Goal: Transaction & Acquisition: Purchase product/service

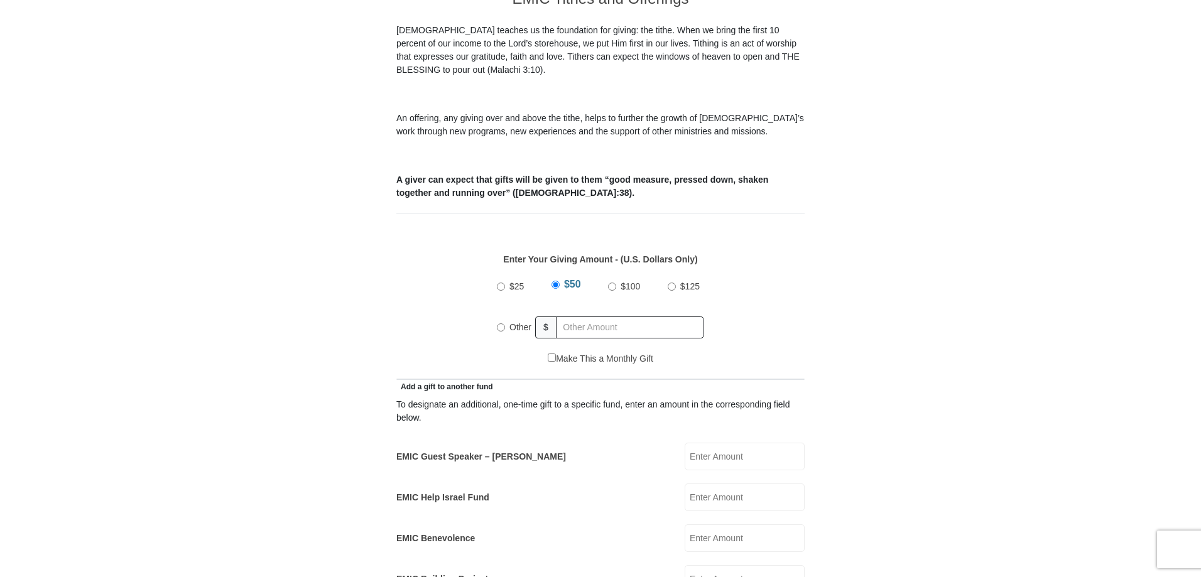
scroll to position [377, 0]
click at [615, 281] on input "$100" at bounding box center [612, 285] width 8 height 8
radio input "true"
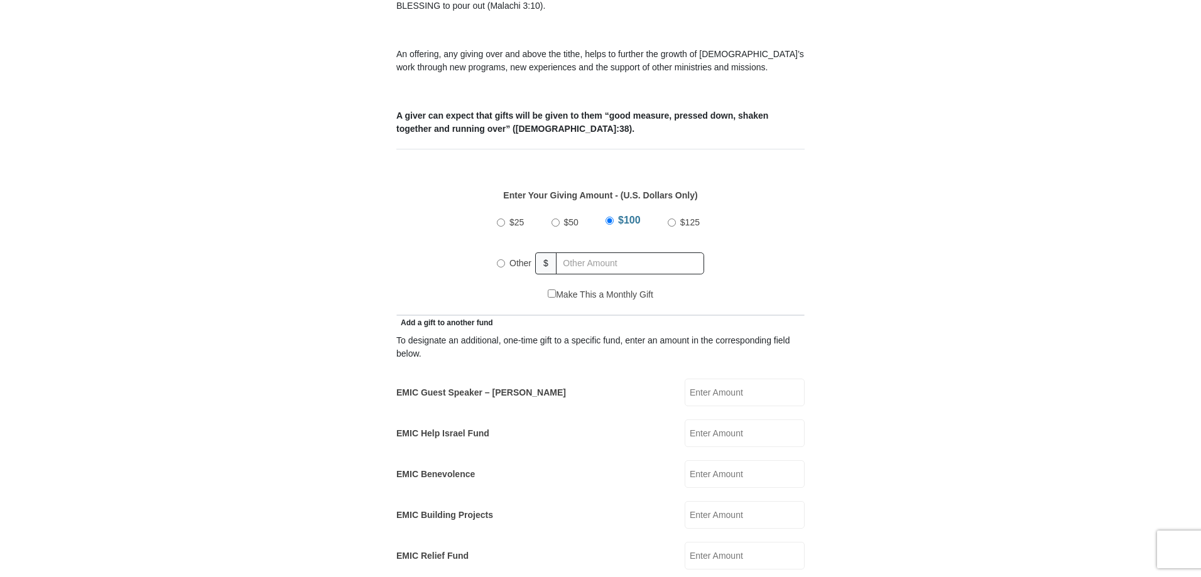
scroll to position [503, 0]
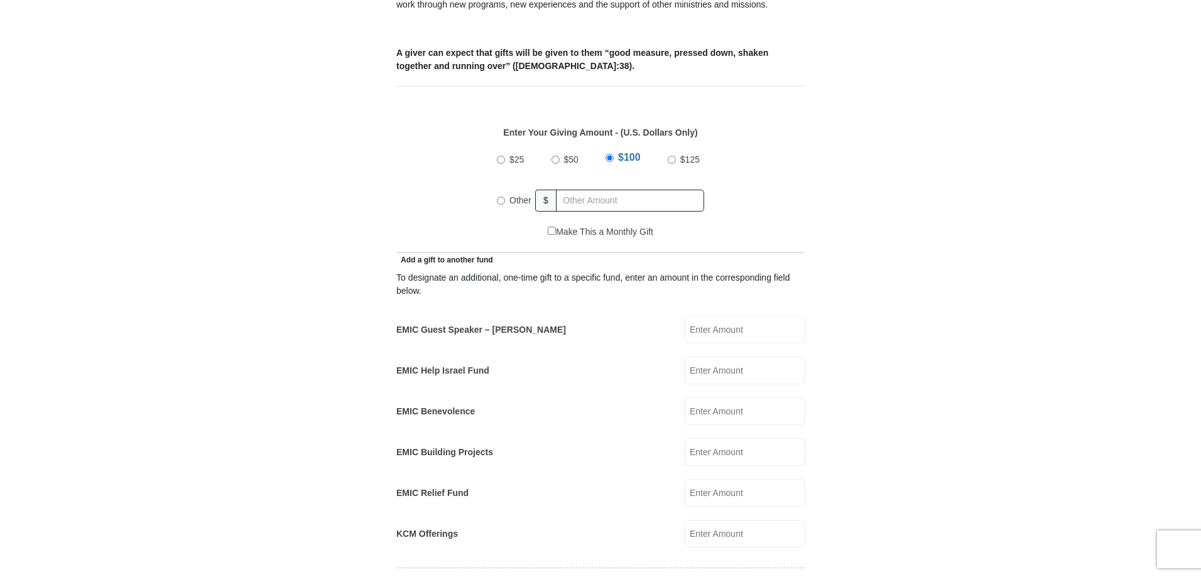
click at [715, 316] on input "EMIC Guest Speaker – [PERSON_NAME]" at bounding box center [745, 330] width 120 height 28
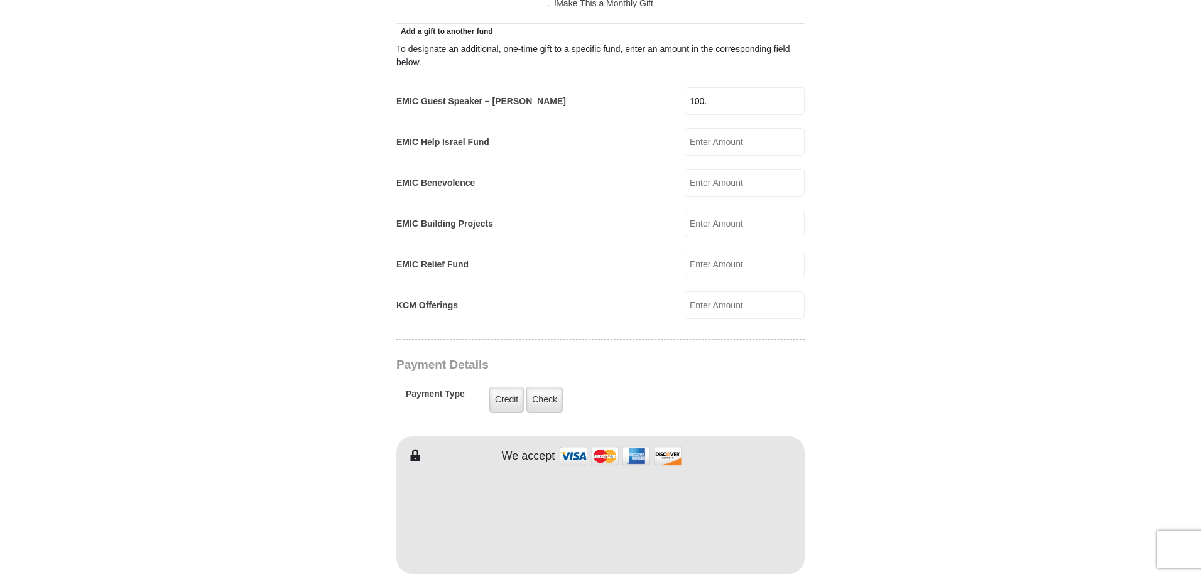
scroll to position [754, 0]
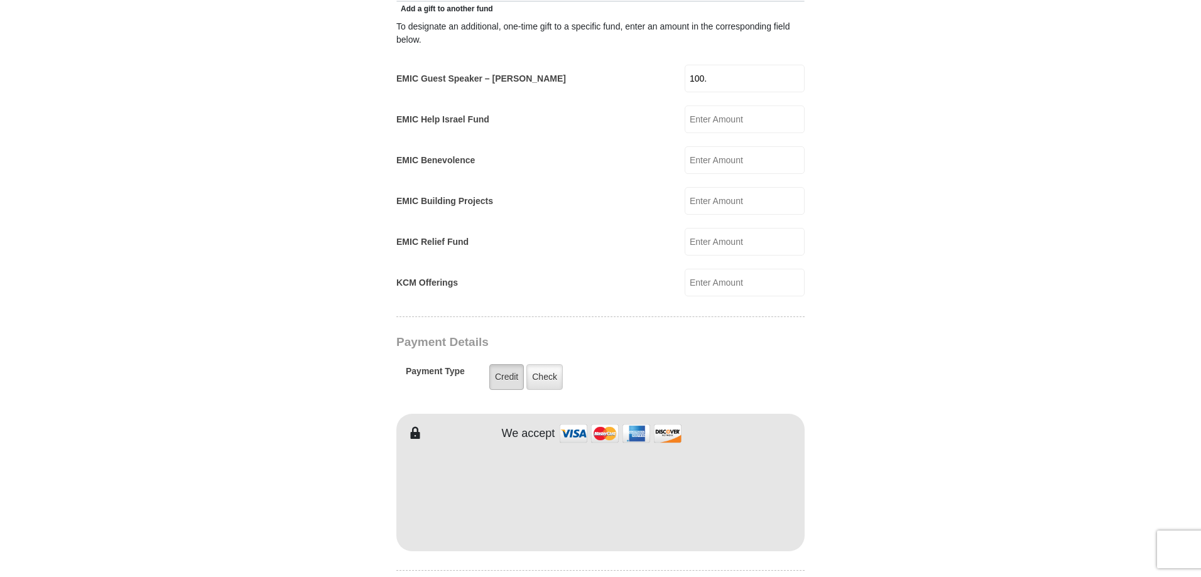
type input "100."
click at [503, 364] on label "Credit" at bounding box center [506, 377] width 35 height 26
click at [0, 0] on input "Credit" at bounding box center [0, 0] width 0 height 0
type input "[PERSON_NAME]"
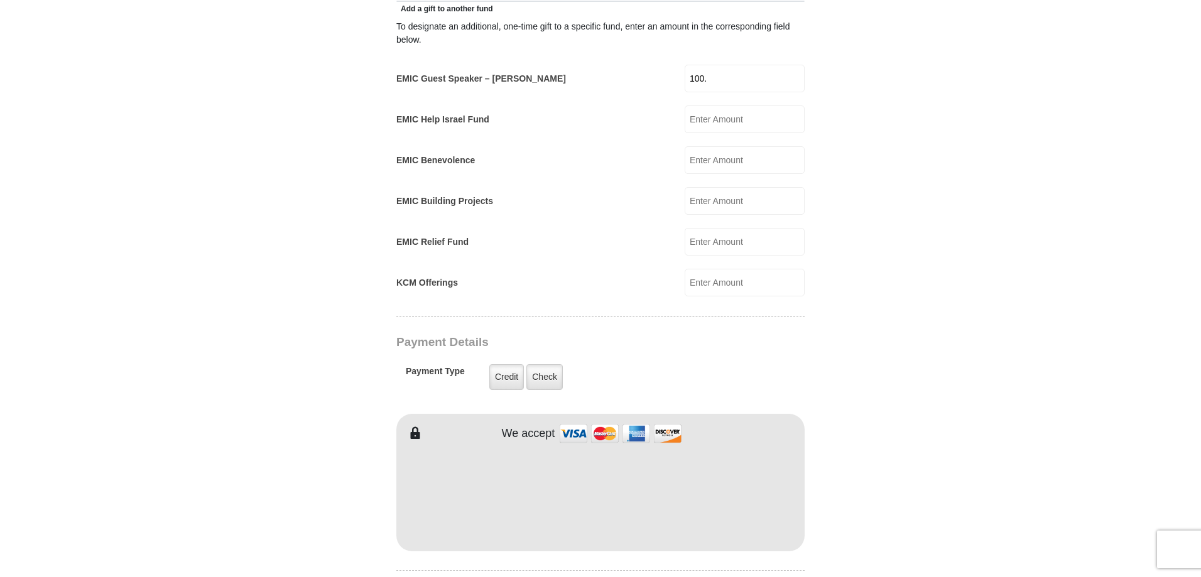
click at [912, 413] on form "[GEOGRAPHIC_DATA][DEMOGRAPHIC_DATA] Online Giving Because of gifts like yours, …" at bounding box center [601, 245] width 716 height 1899
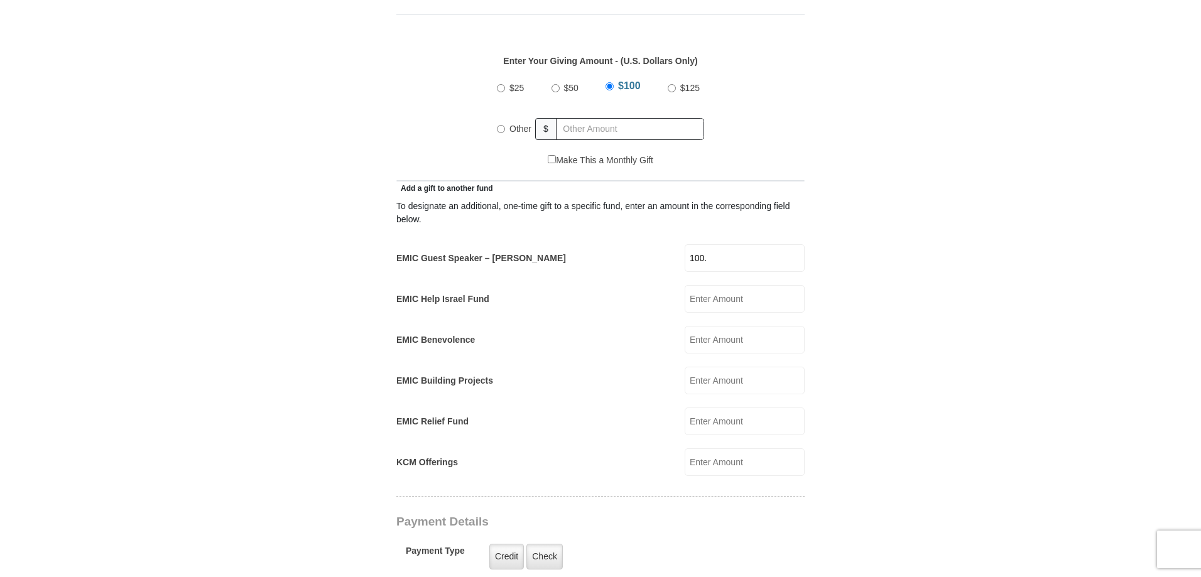
scroll to position [566, 0]
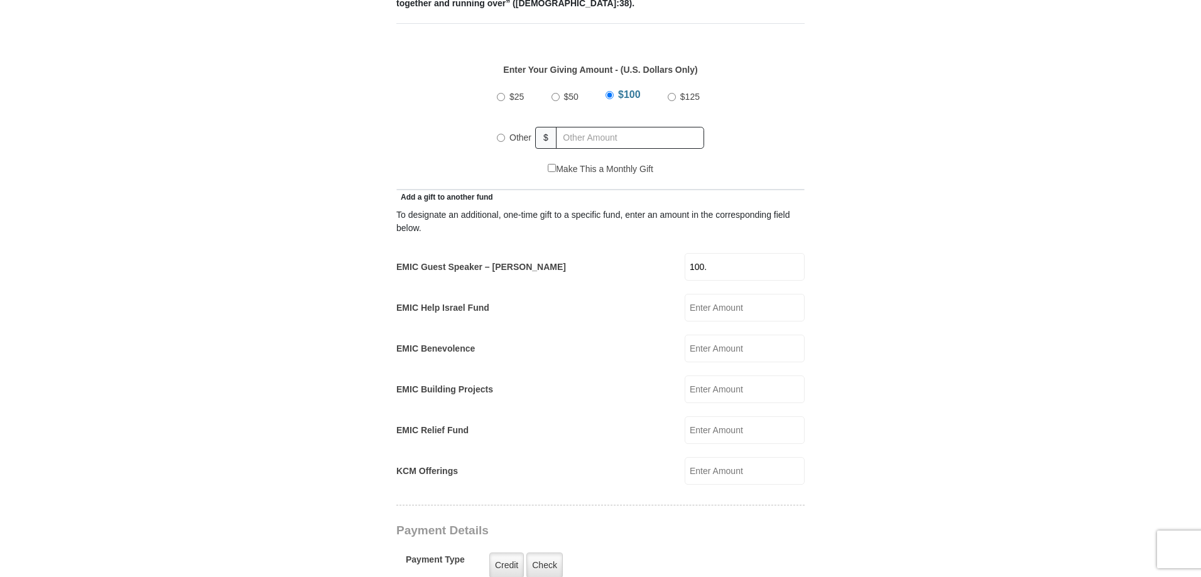
click at [734, 254] on input "100." at bounding box center [745, 267] width 120 height 28
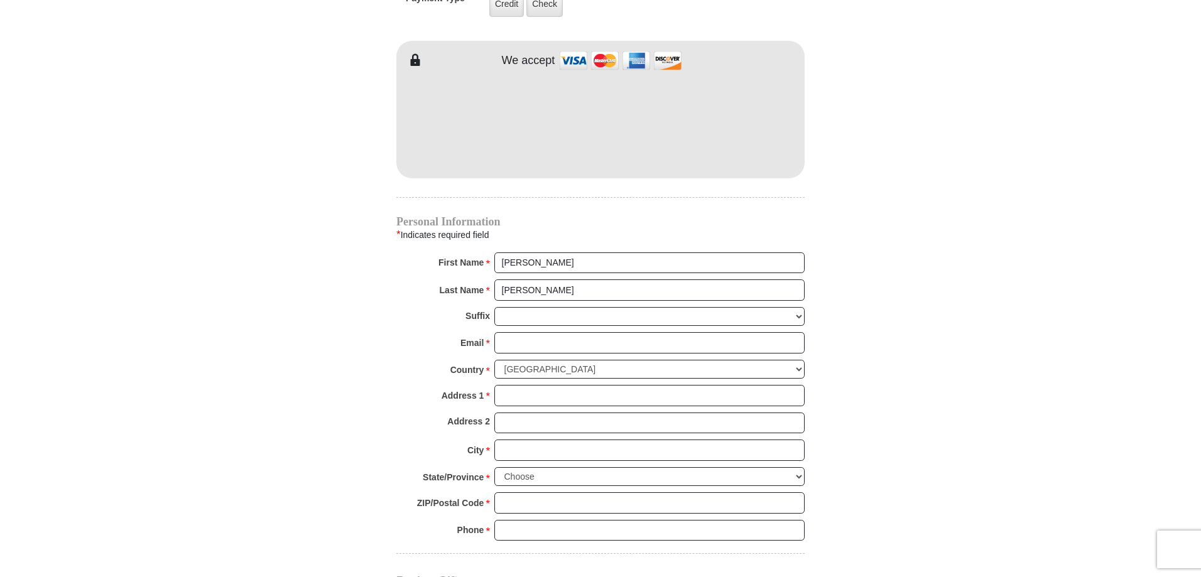
scroll to position [1131, 0]
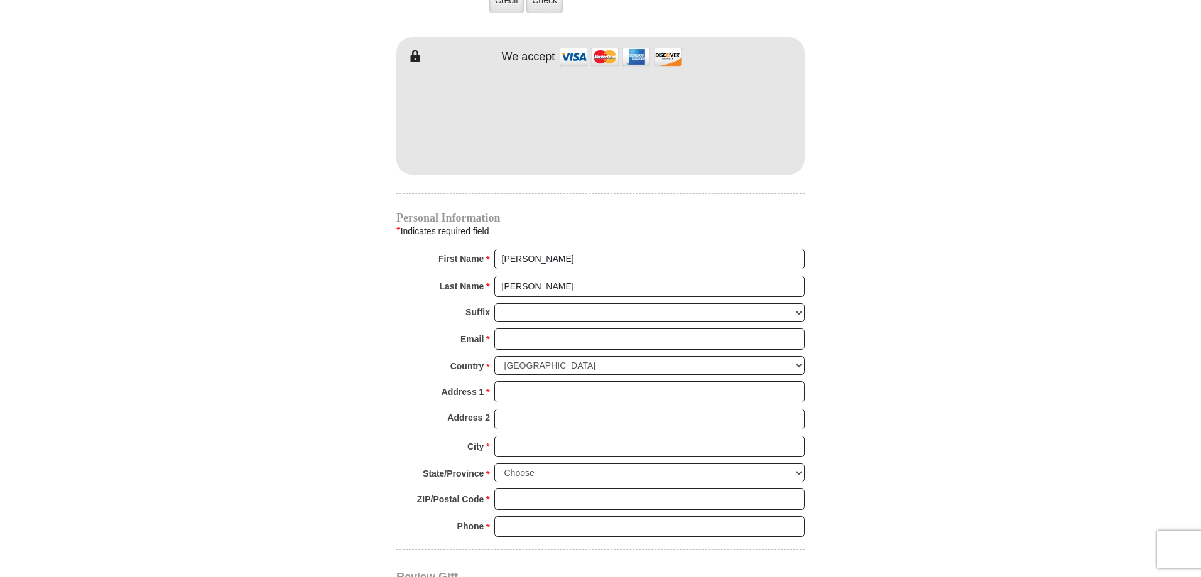
type input "100.00"
click at [526, 329] on input "Email *" at bounding box center [650, 339] width 310 height 21
type input "[EMAIL_ADDRESS][DOMAIN_NAME]"
type input "[STREET_ADDRESS][PERSON_NAME]"
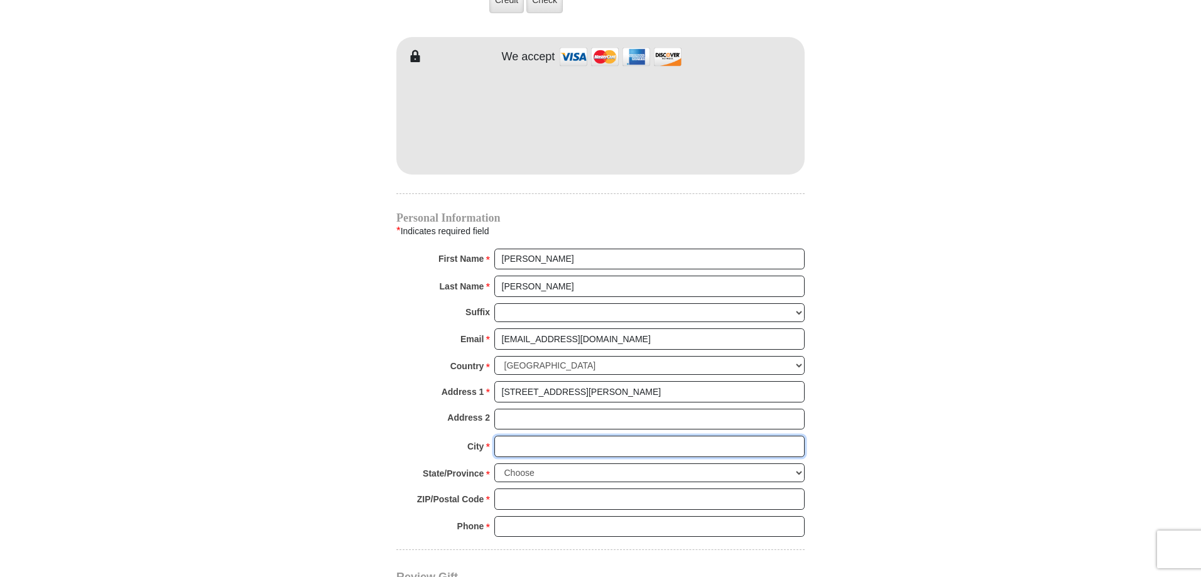
type input "SANTA [PERSON_NAME]"
select select "CA"
type input "95403"
type input "7075294073"
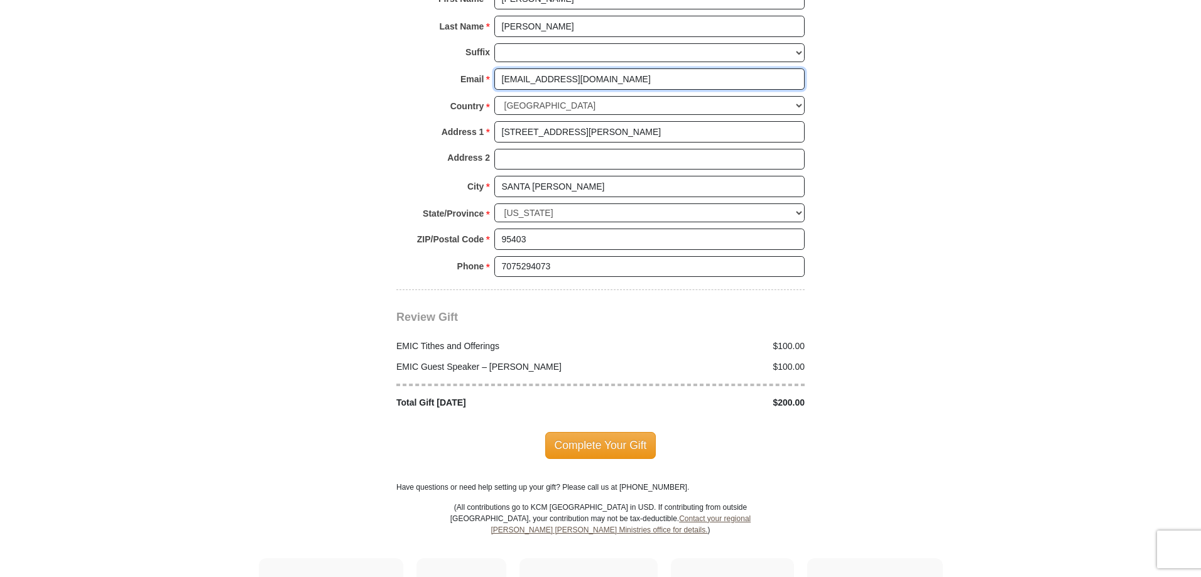
scroll to position [1445, 0]
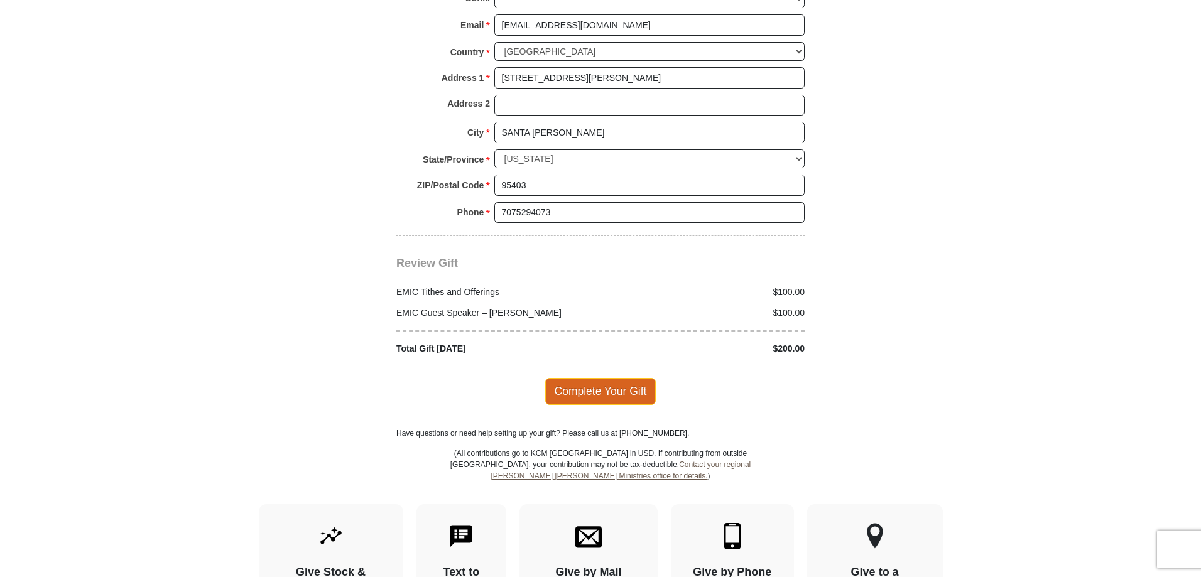
click at [608, 378] on span "Complete Your Gift" at bounding box center [600, 391] width 111 height 26
